Goal: Information Seeking & Learning: Learn about a topic

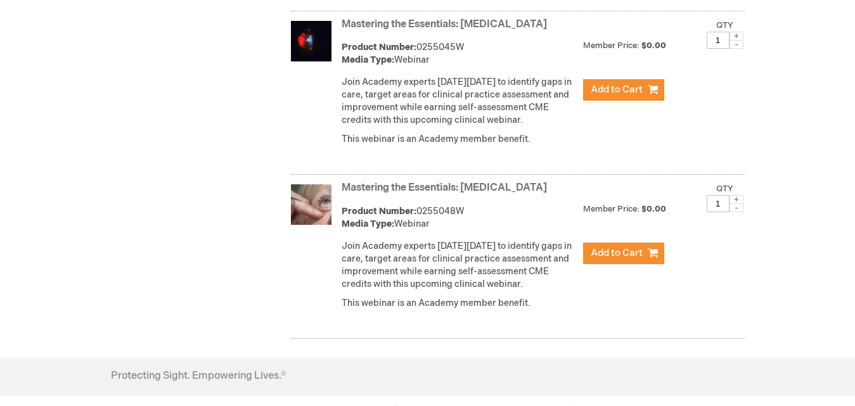
scroll to position [570, 0]
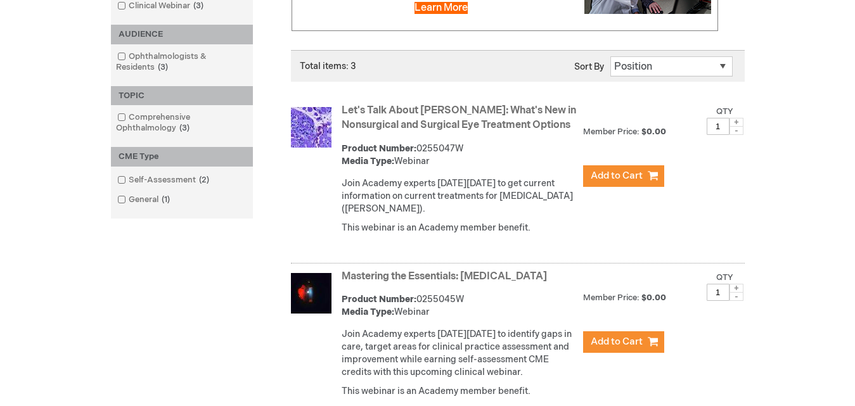
scroll to position [317, 0]
click at [383, 109] on link "Let's Talk About TED: What's New in Nonsurgical and Surgical Eye Treatment Opti…" at bounding box center [459, 117] width 234 height 27
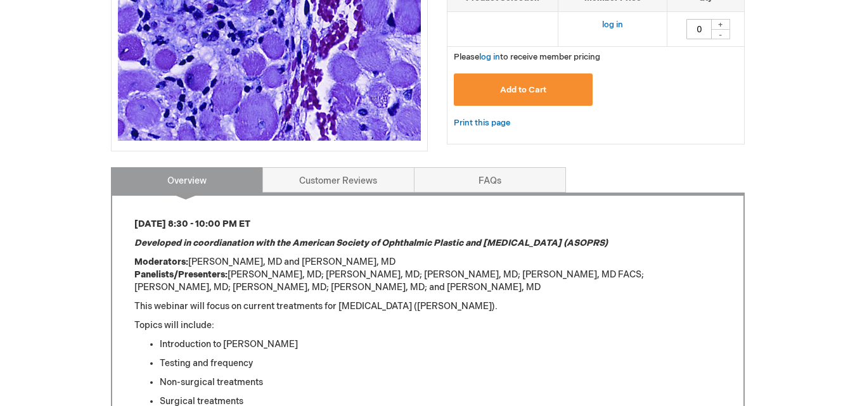
scroll to position [444, 0]
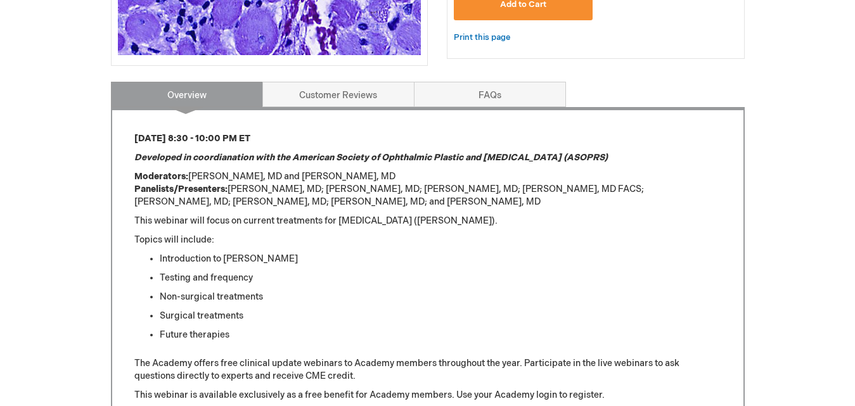
click at [177, 157] on em "Developed in coordianation with the American Society of Ophthalmic Plastic and …" at bounding box center [370, 157] width 473 height 11
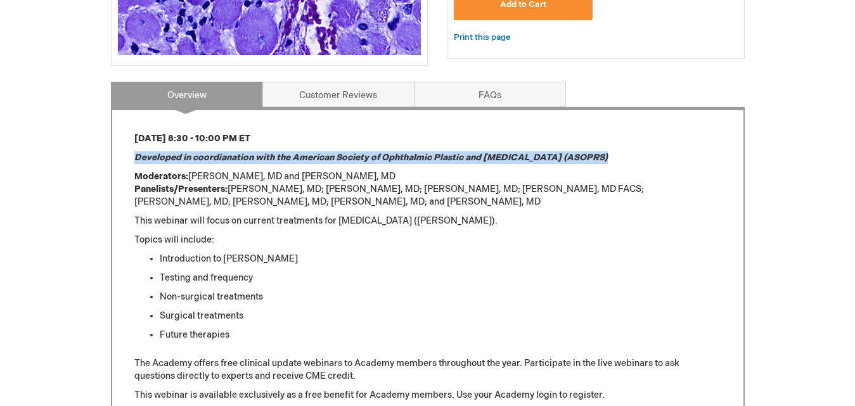
click at [177, 157] on em "Developed in coordianation with the American Society of Ophthalmic Plastic and …" at bounding box center [370, 157] width 473 height 11
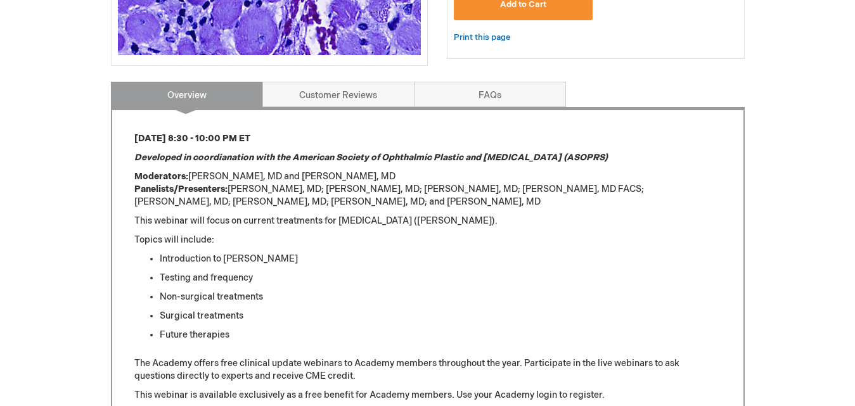
click at [203, 173] on p "Moderators: Anne Barmettler, MD and Rachel Sobel, MD Panelists/Presenters: Irin…" at bounding box center [427, 189] width 587 height 38
click at [208, 168] on div "Thursday, September 18 from 8:30 - 10:00 PM ET Developed in coordianation with …" at bounding box center [427, 327] width 587 height 390
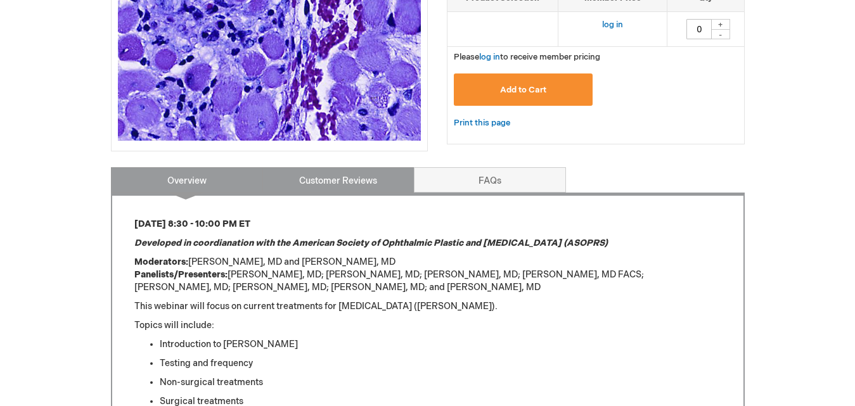
scroll to position [380, 0]
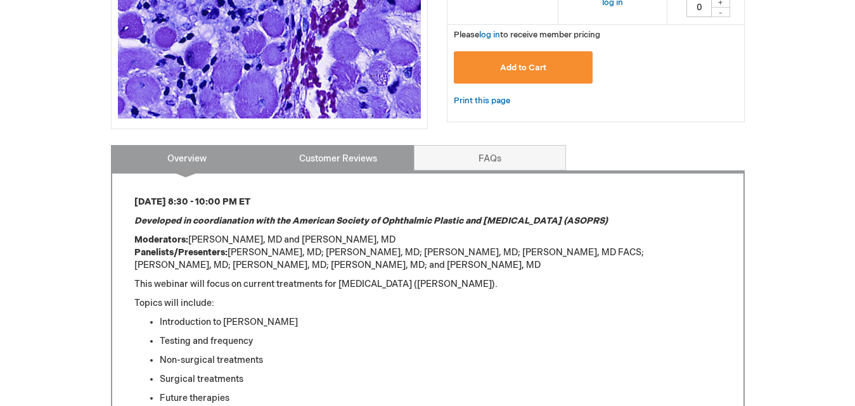
click at [323, 160] on link "Customer Reviews" at bounding box center [338, 157] width 152 height 25
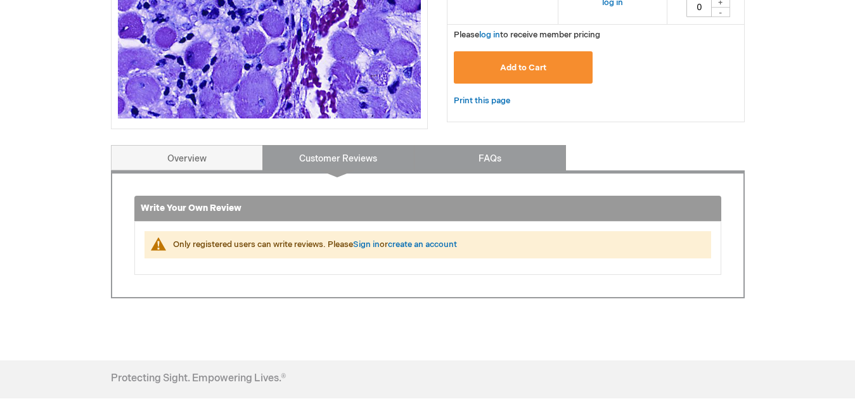
click at [505, 149] on link "FAQs" at bounding box center [490, 157] width 152 height 25
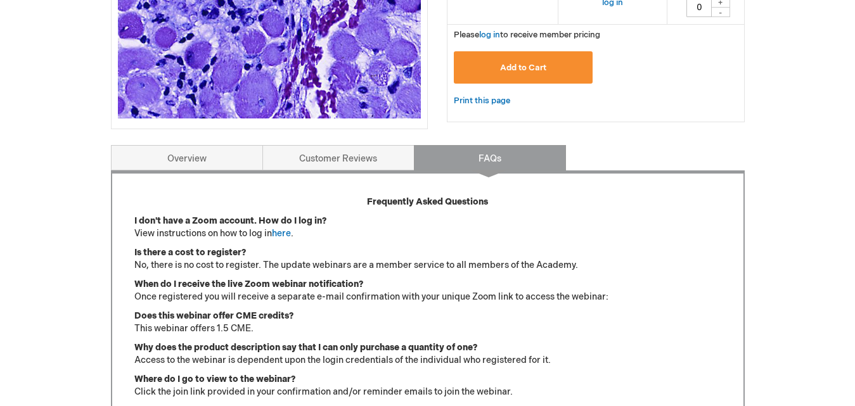
scroll to position [525, 0]
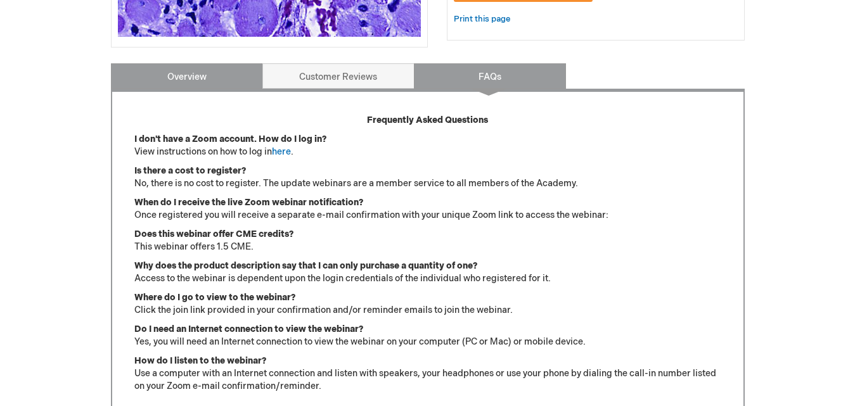
click at [211, 77] on link "Overview" at bounding box center [187, 75] width 152 height 25
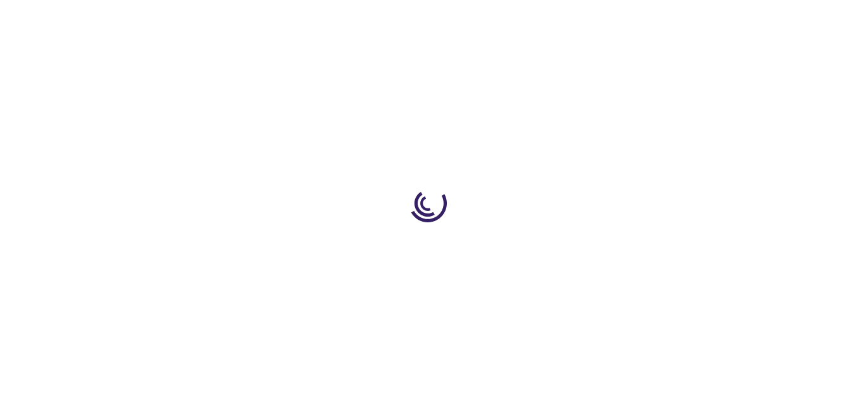
type input "0"
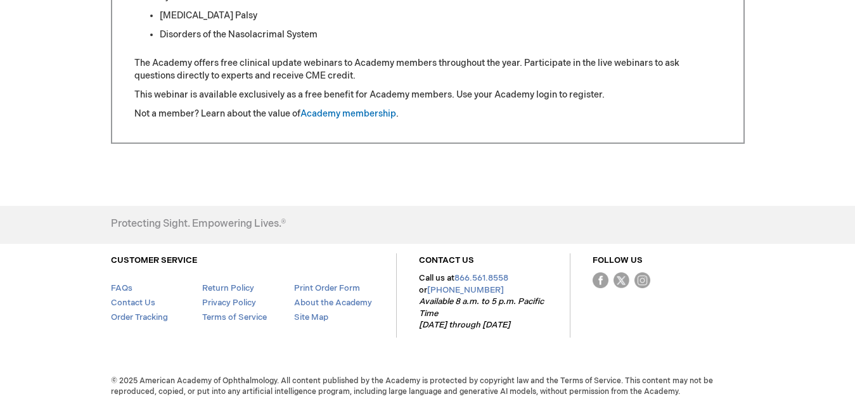
scroll to position [764, 0]
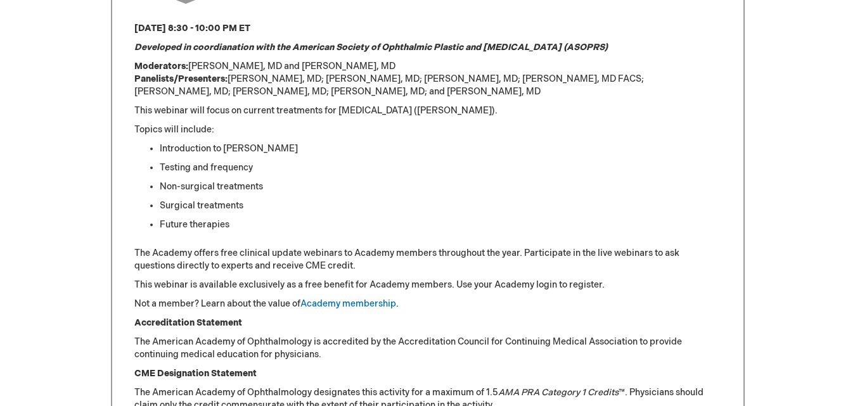
scroll to position [380, 0]
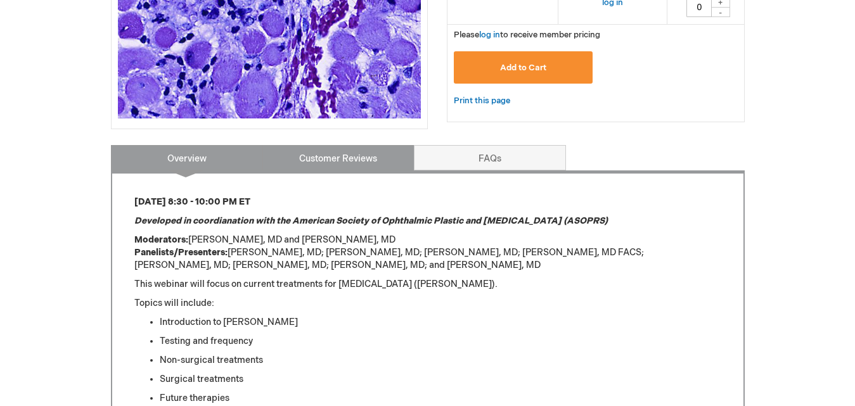
click at [309, 156] on link "Customer Reviews" at bounding box center [338, 157] width 152 height 25
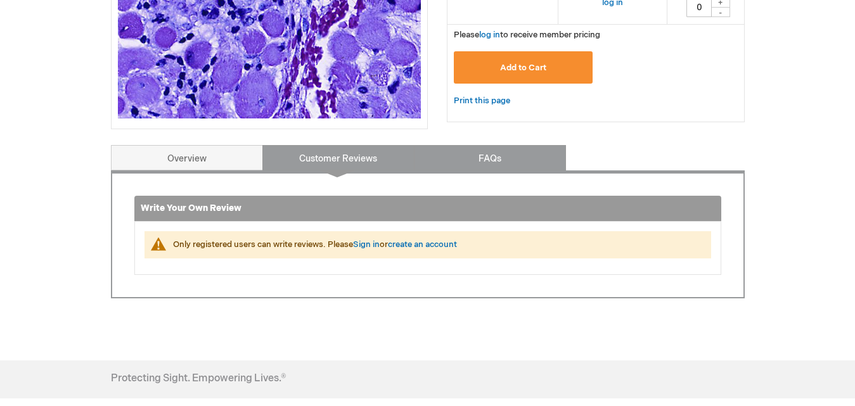
click at [439, 155] on link "FAQs" at bounding box center [490, 157] width 152 height 25
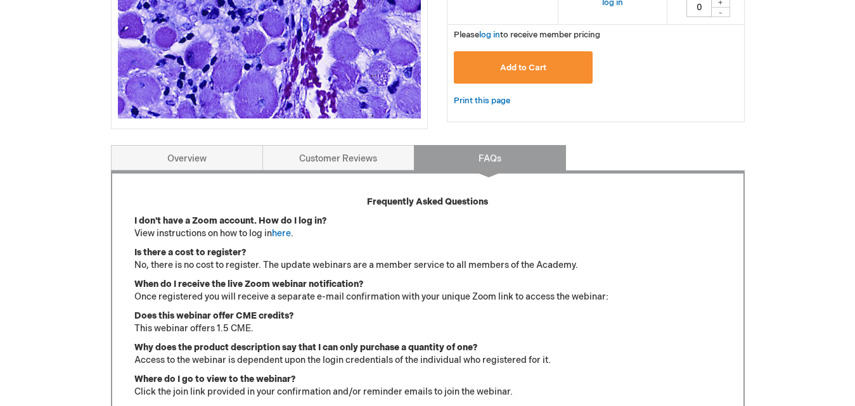
scroll to position [525, 0]
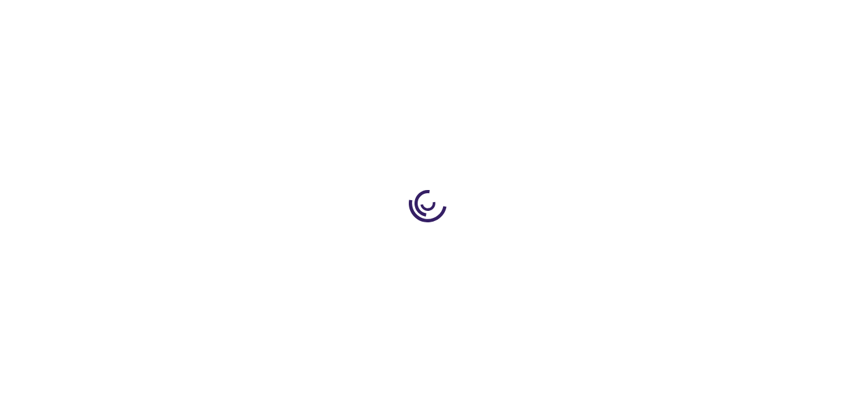
type input "0"
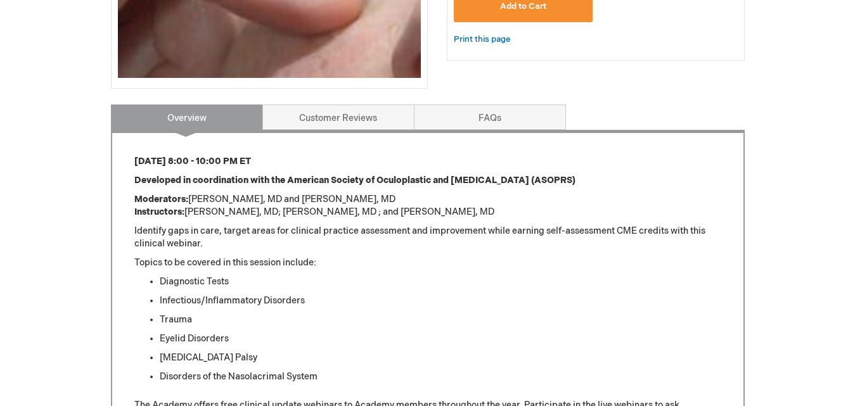
scroll to position [444, 0]
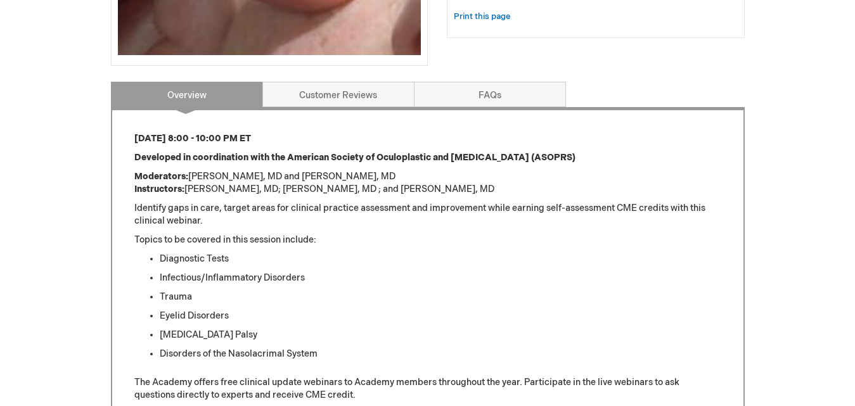
click at [286, 160] on strong "Developed in coordination with the American Society of Oculoplastic and Reconst…" at bounding box center [354, 157] width 441 height 11
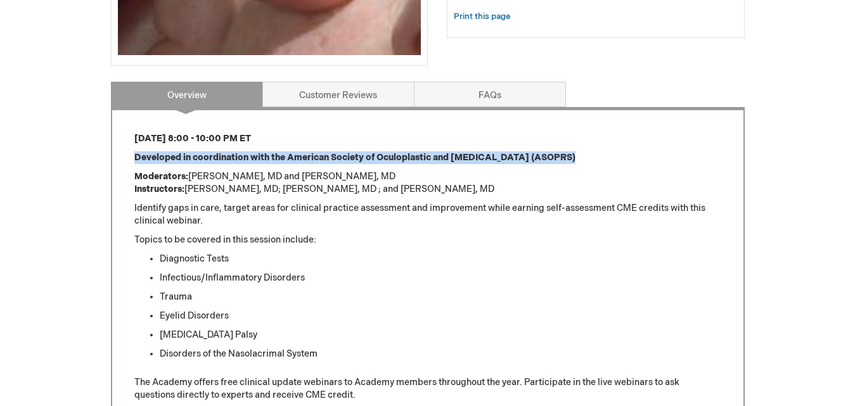
click at [286, 160] on strong "Developed in coordination with the American Society of Oculoplastic and Reconst…" at bounding box center [354, 157] width 441 height 11
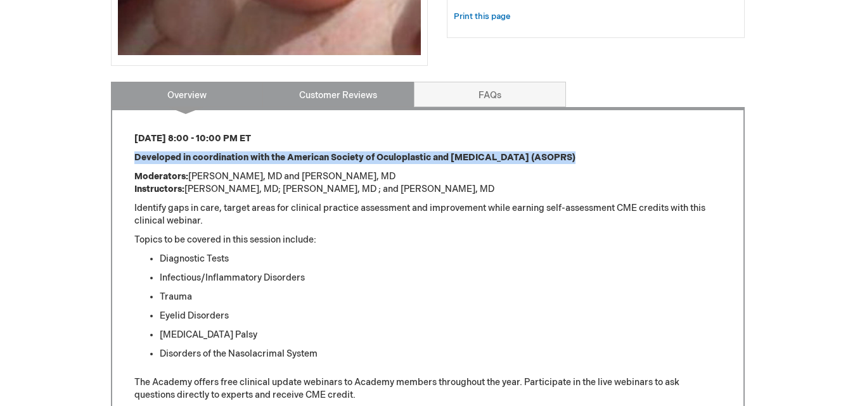
click at [340, 91] on link "Customer Reviews" at bounding box center [338, 94] width 152 height 25
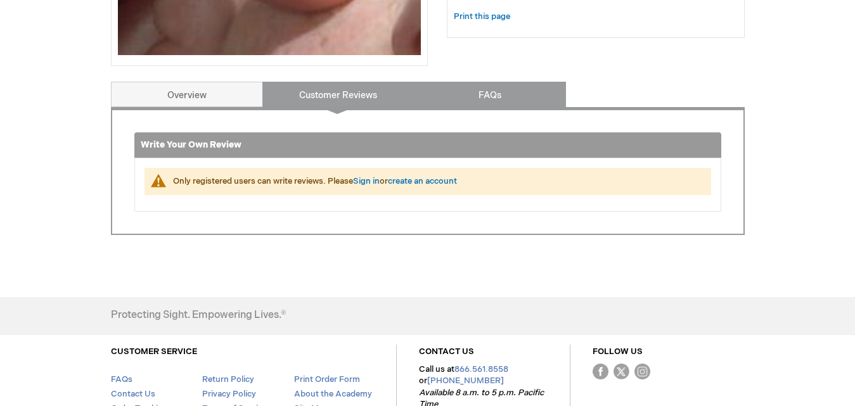
click at [428, 95] on link "FAQs" at bounding box center [490, 94] width 152 height 25
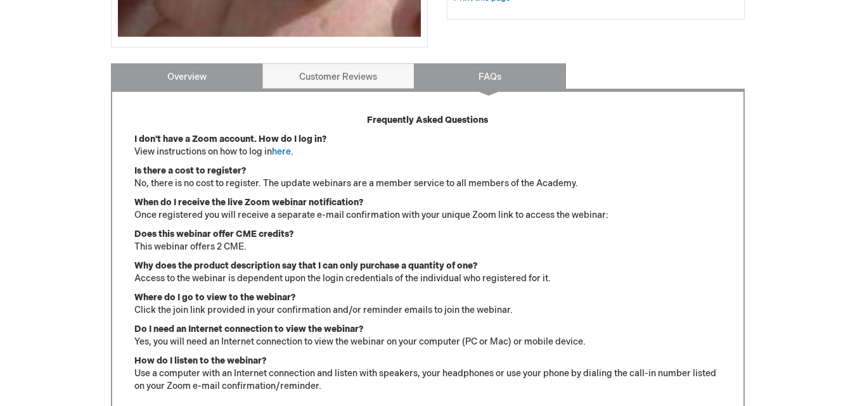
click at [213, 70] on link "Overview" at bounding box center [187, 75] width 152 height 25
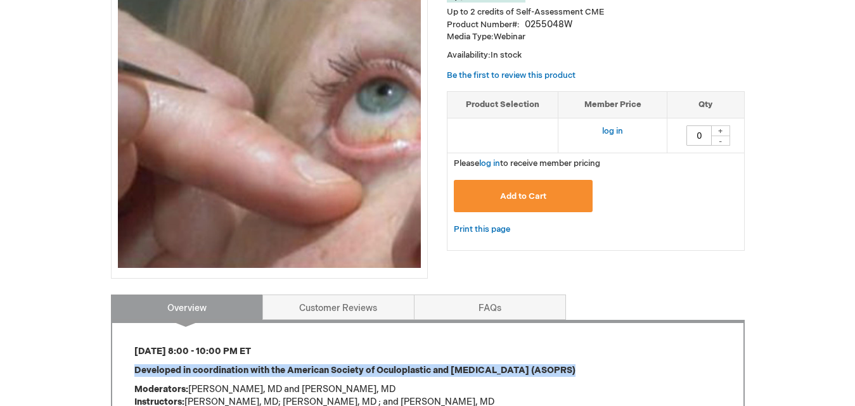
scroll to position [208, 0]
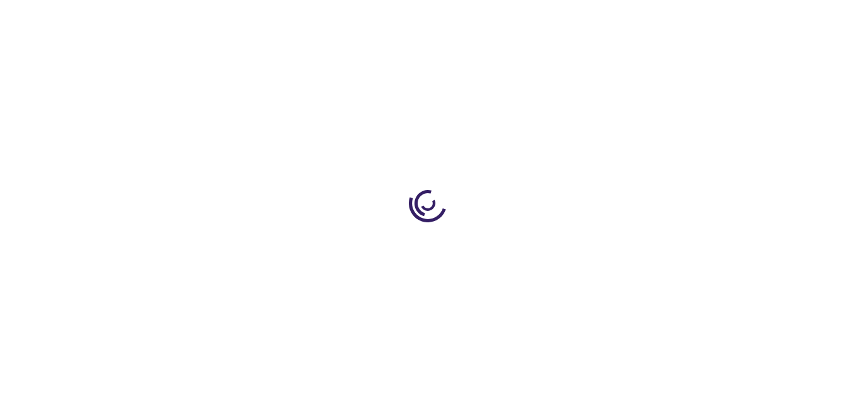
type input "0"
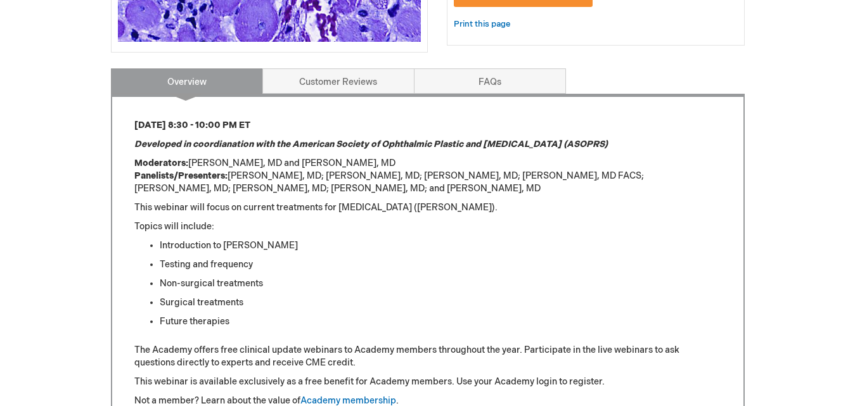
scroll to position [444, 0]
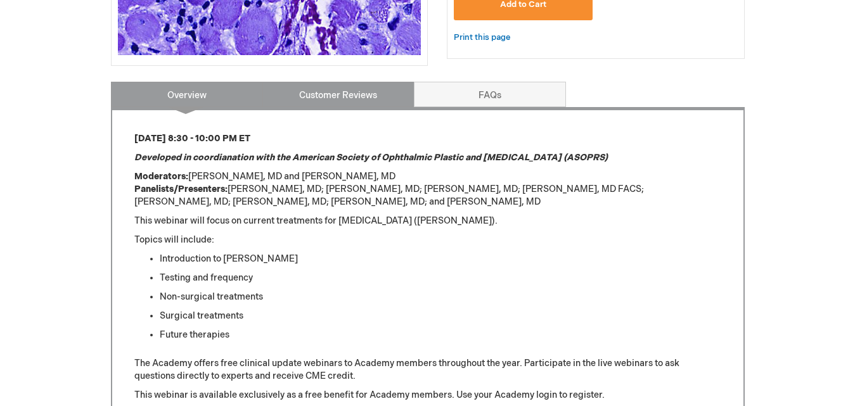
click at [345, 103] on link "Customer Reviews" at bounding box center [338, 94] width 152 height 25
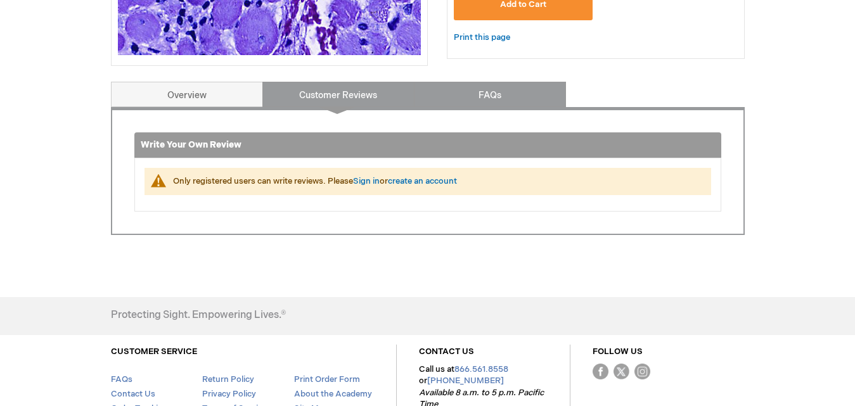
click at [462, 100] on link "FAQs" at bounding box center [490, 94] width 152 height 25
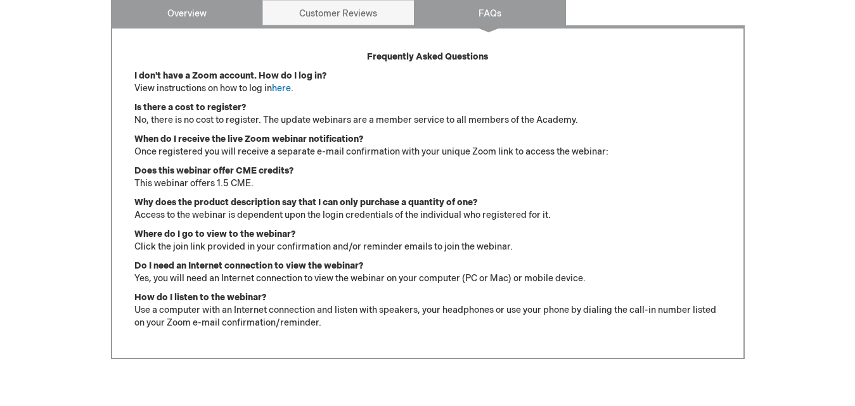
click at [215, 20] on link "Overview" at bounding box center [187, 12] width 152 height 25
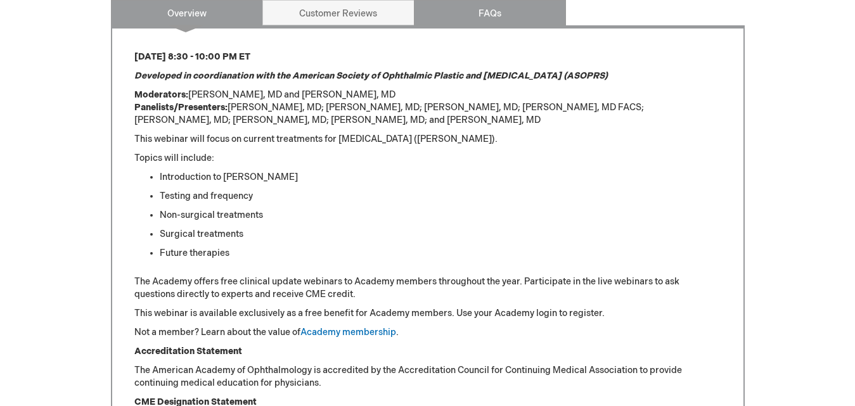
click at [501, 21] on link "FAQs" at bounding box center [490, 12] width 152 height 25
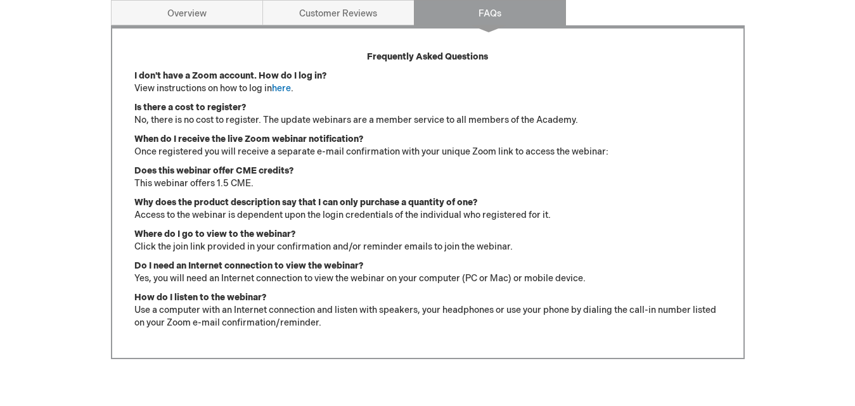
click at [218, 27] on div "Frequently Asked Questions I don't have a Zoom account. How do I log in? View i…" at bounding box center [428, 192] width 634 height 334
click at [224, 15] on link "Overview" at bounding box center [187, 12] width 152 height 25
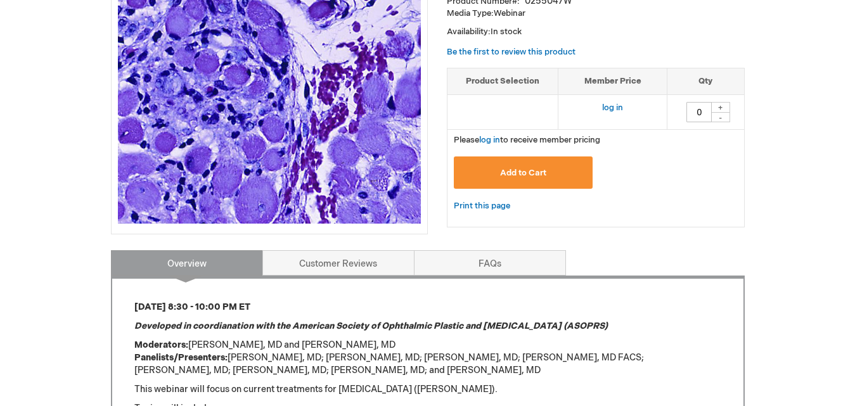
scroll to position [212, 0]
